Goal: Navigation & Orientation: Find specific page/section

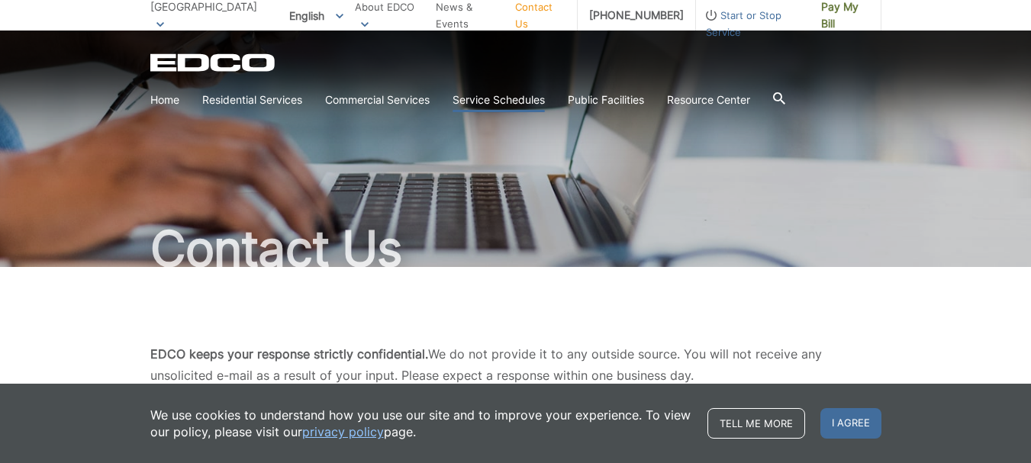
click at [517, 98] on link "Service Schedules" at bounding box center [499, 100] width 92 height 17
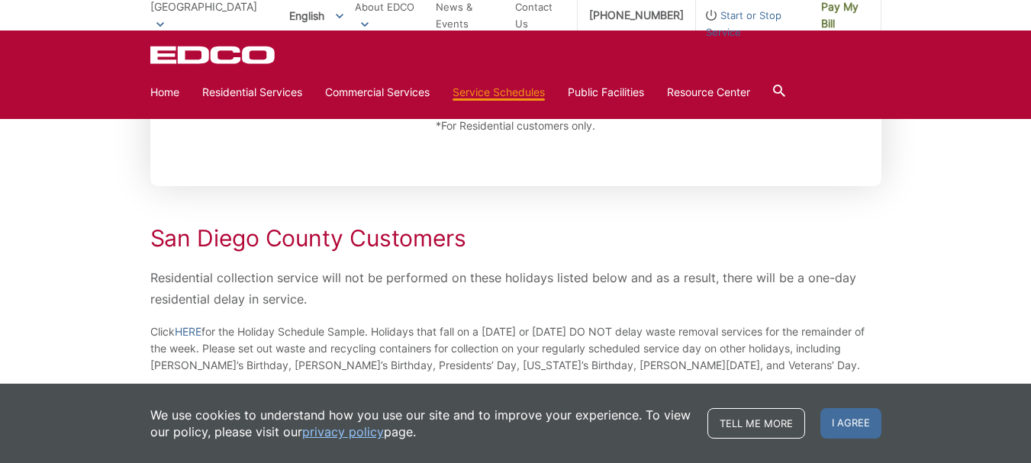
scroll to position [254, 0]
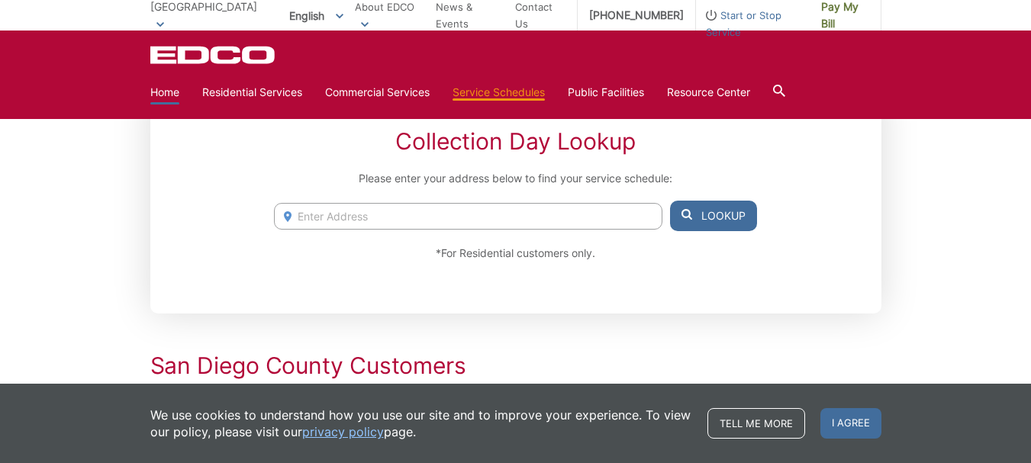
click at [165, 92] on link "Home" at bounding box center [164, 92] width 29 height 17
